Goal: Use online tool/utility: Utilize a website feature to perform a specific function

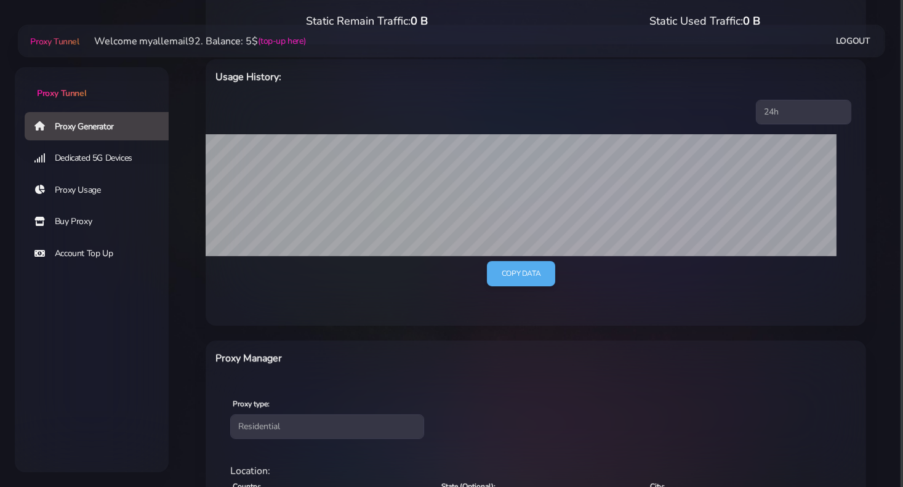
scroll to position [308, 0]
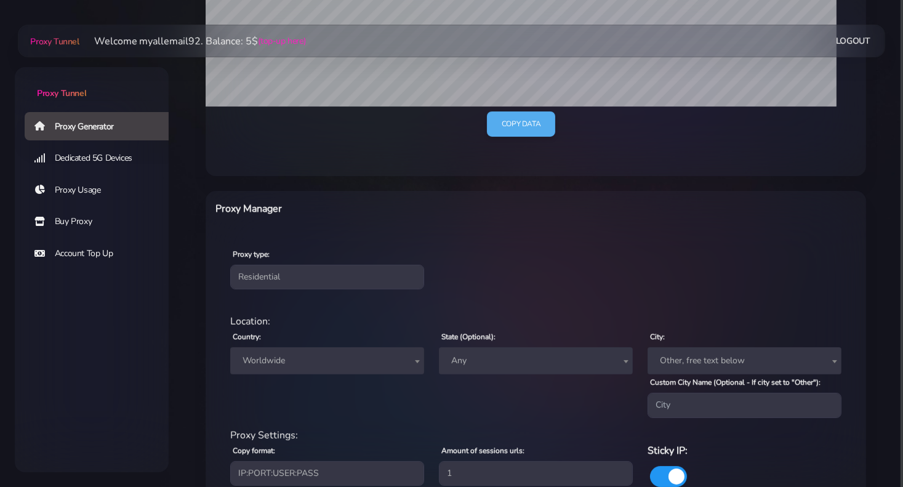
click at [289, 366] on span "Worldwide" at bounding box center [327, 360] width 179 height 17
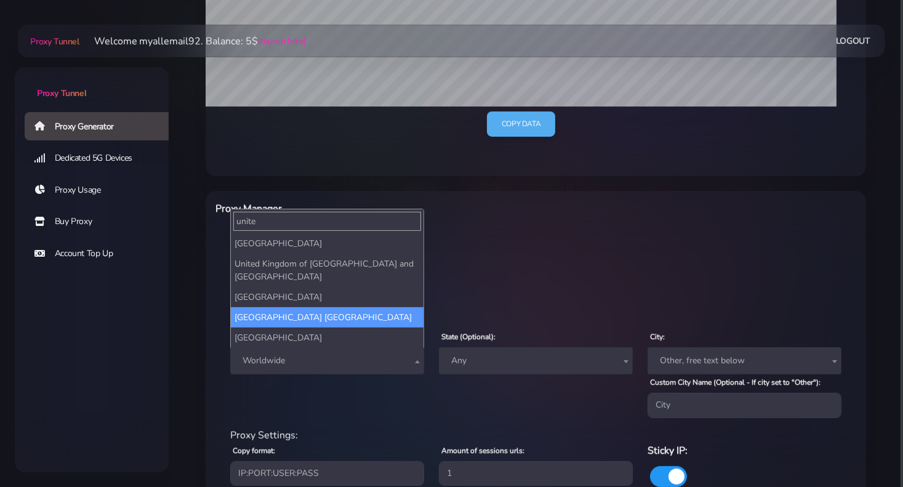
type input "unite"
select select "US"
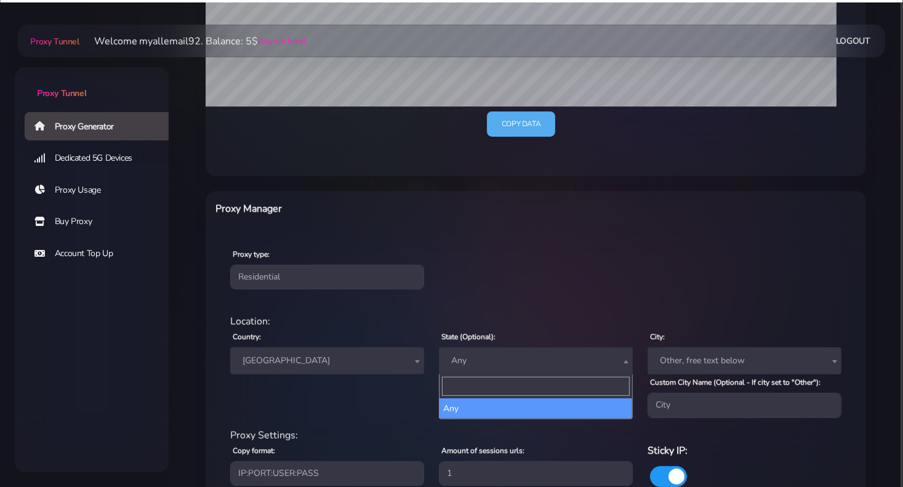
click at [457, 365] on span "Any" at bounding box center [535, 360] width 179 height 17
click at [502, 302] on div "Proxy type: Residential Static Mobile" at bounding box center [535, 267] width 655 height 73
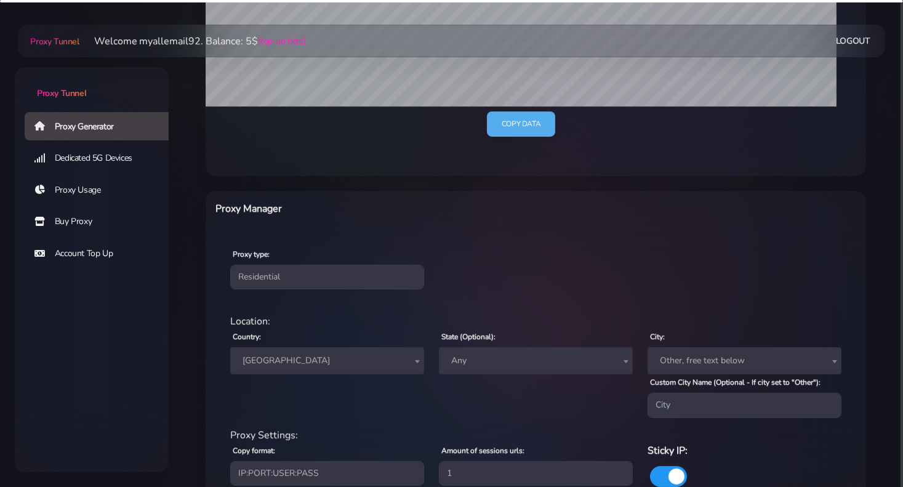
scroll to position [420, 0]
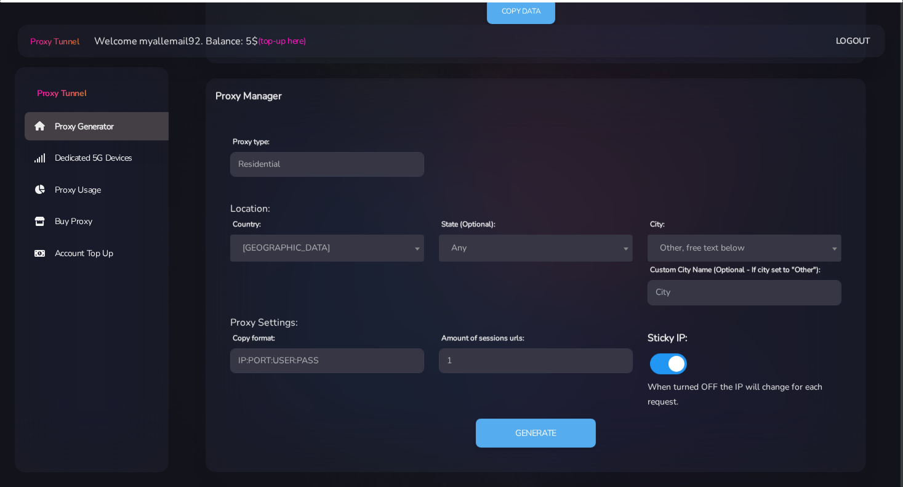
click at [498, 250] on span "Any" at bounding box center [535, 247] width 179 height 17
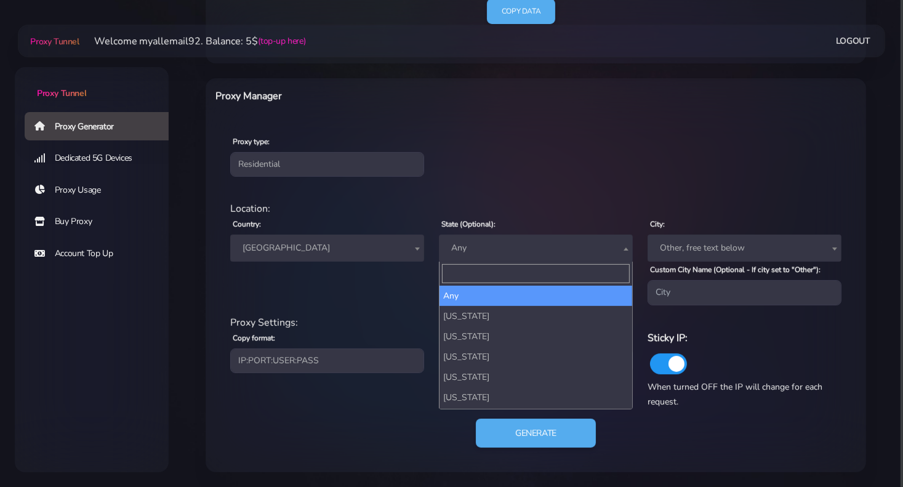
click at [486, 273] on input "Search" at bounding box center [536, 273] width 188 height 19
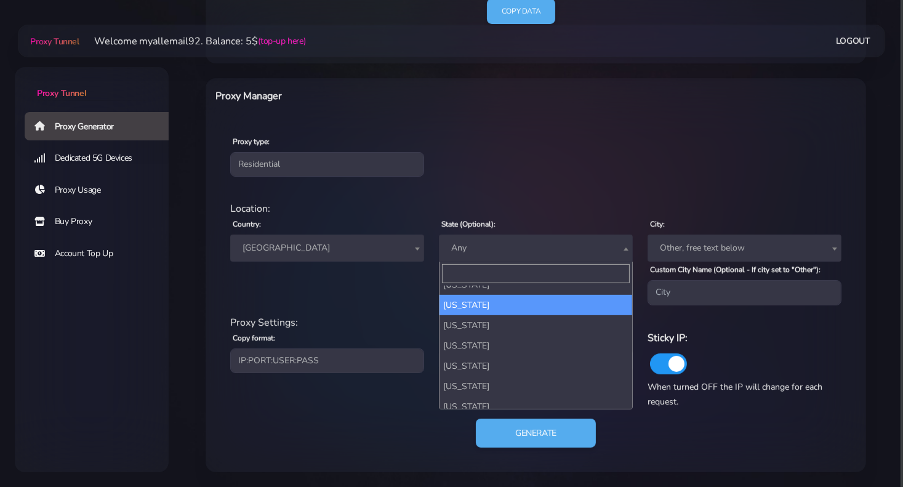
scroll to position [123, 0]
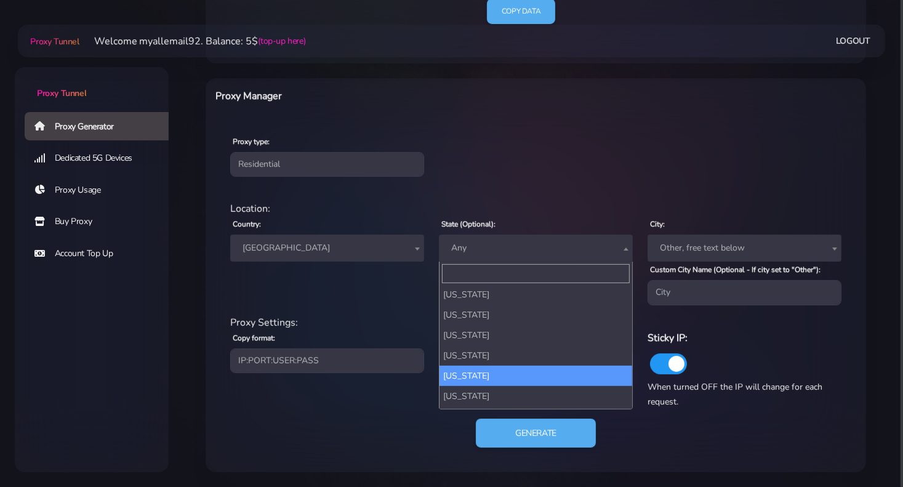
select select "FL"
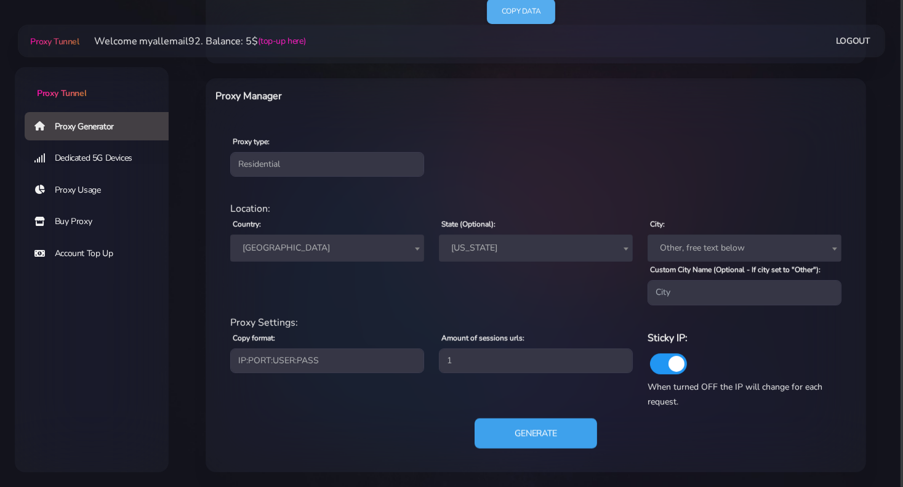
click at [547, 445] on button "Generate" at bounding box center [535, 433] width 122 height 30
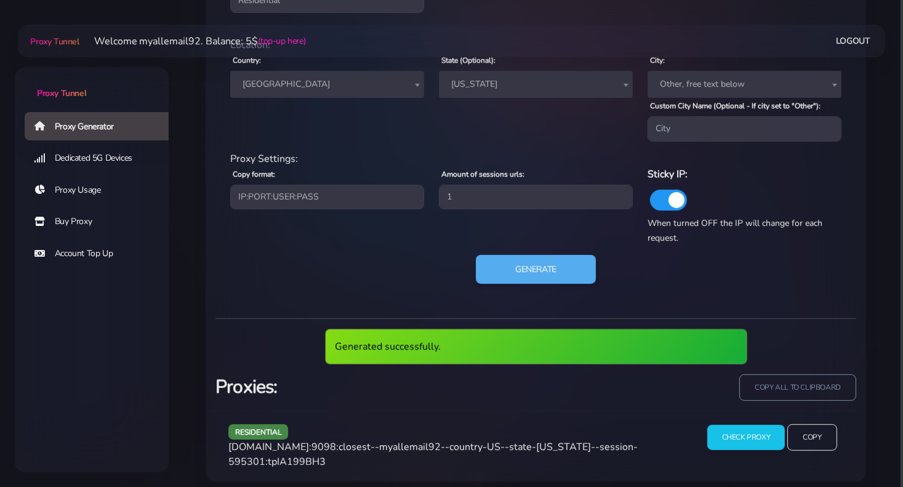
scroll to position [538, 0]
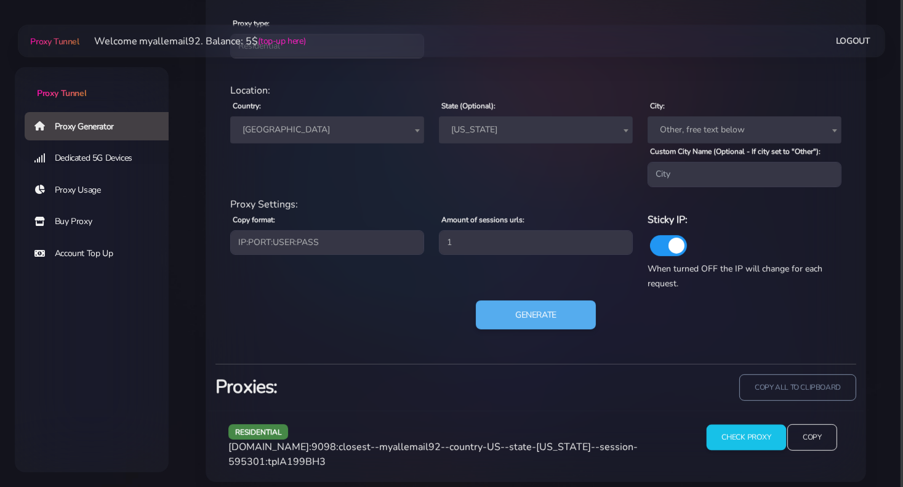
click at [738, 437] on input "Check Proxy" at bounding box center [745, 437] width 79 height 26
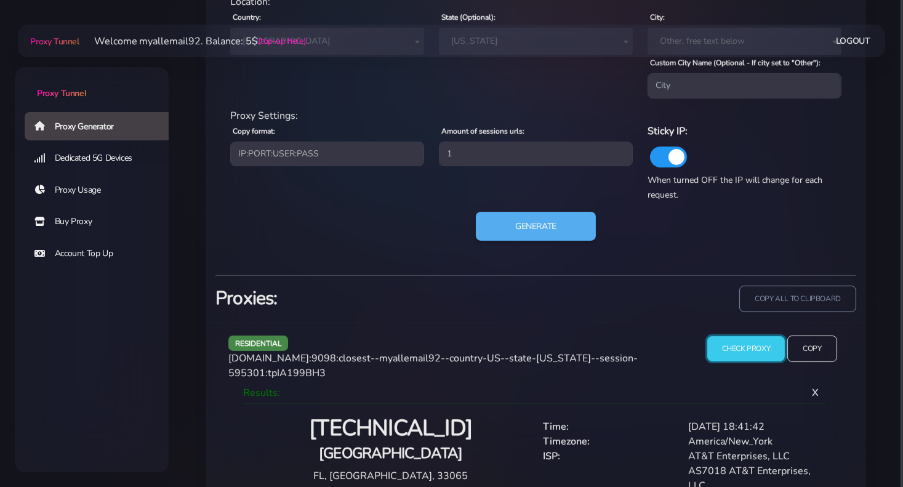
scroll to position [651, 0]
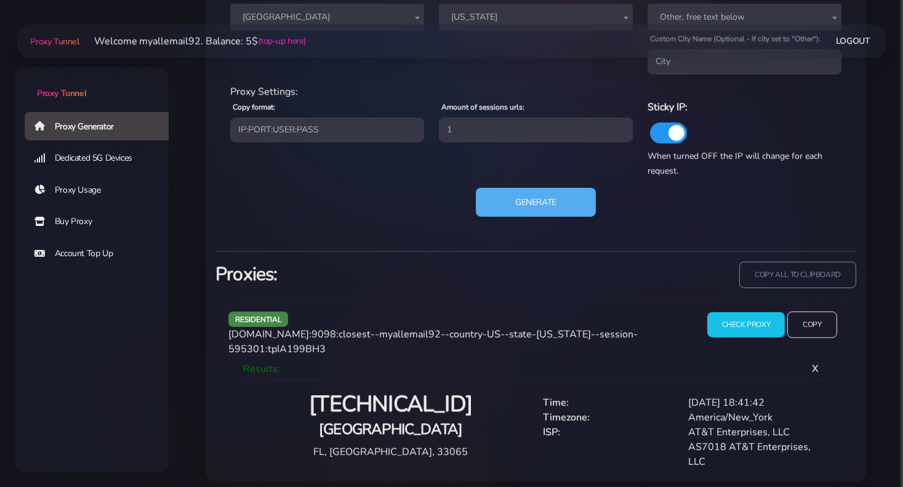
click at [431, 334] on span "[DOMAIN_NAME]:9098:closest--myallemail92--country-US--state-[US_STATE]--session…" at bounding box center [432, 341] width 409 height 28
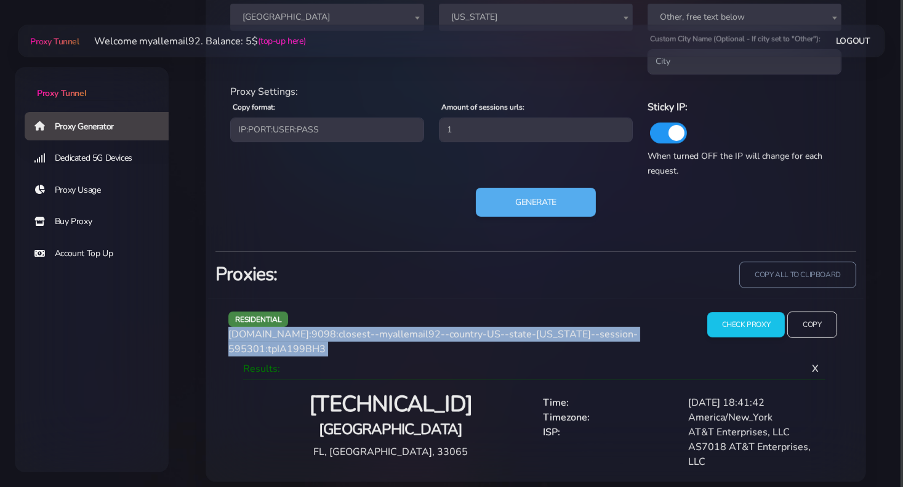
click at [431, 334] on span "[DOMAIN_NAME]:9098:closest--myallemail92--country-US--state-[US_STATE]--session…" at bounding box center [432, 341] width 409 height 28
copy div "[DOMAIN_NAME]:9098:closest--myallemail92--country-US--state-[US_STATE]--session…"
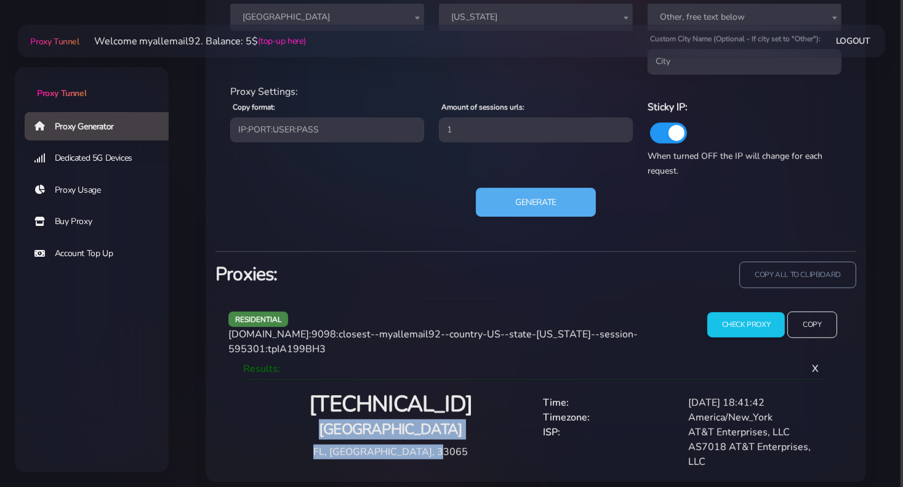
drag, startPoint x: 456, startPoint y: 441, endPoint x: 334, endPoint y: 417, distance: 124.3
click at [334, 417] on div "[TECHNICAL_ID] [GEOGRAPHIC_DATA], [GEOGRAPHIC_DATA], 33065" at bounding box center [391, 424] width 290 height 69
copy div "[GEOGRAPHIC_DATA], [GEOGRAPHIC_DATA], 33065"
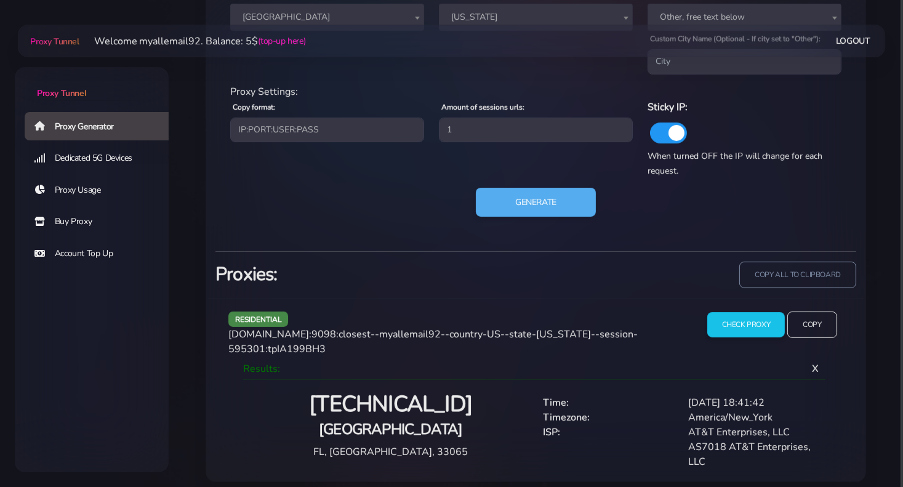
click at [716, 411] on div "America/New_York" at bounding box center [753, 417] width 145 height 15
click at [714, 425] on div "AT&T Enterprises, LLC" at bounding box center [753, 432] width 145 height 15
copy div "AT&T Enterprises, LLC"
